Goal: Find specific page/section: Find specific page/section

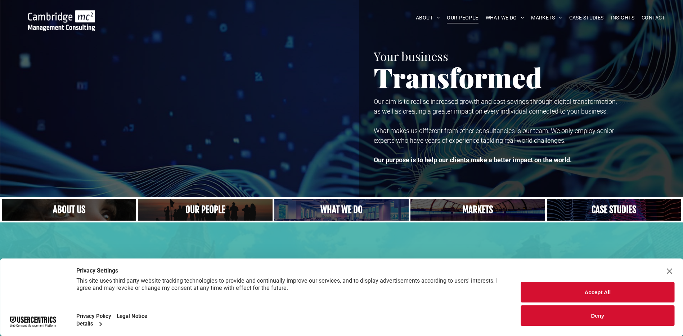
click at [460, 18] on span "OUR PEOPLE" at bounding box center [462, 17] width 31 height 11
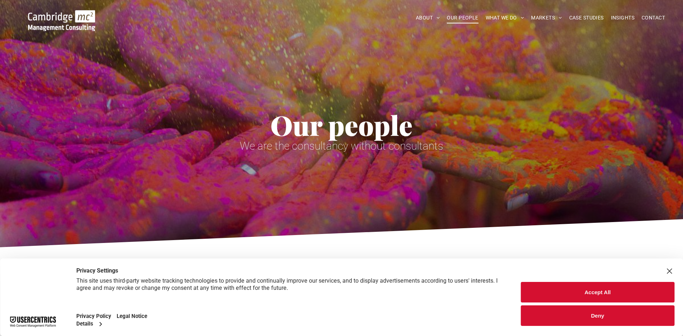
click at [597, 292] on button "Accept All" at bounding box center [597, 292] width 153 height 21
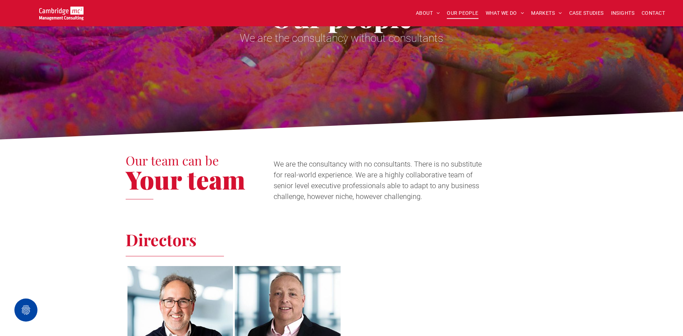
scroll to position [73, 0]
